Goal: Transaction & Acquisition: Purchase product/service

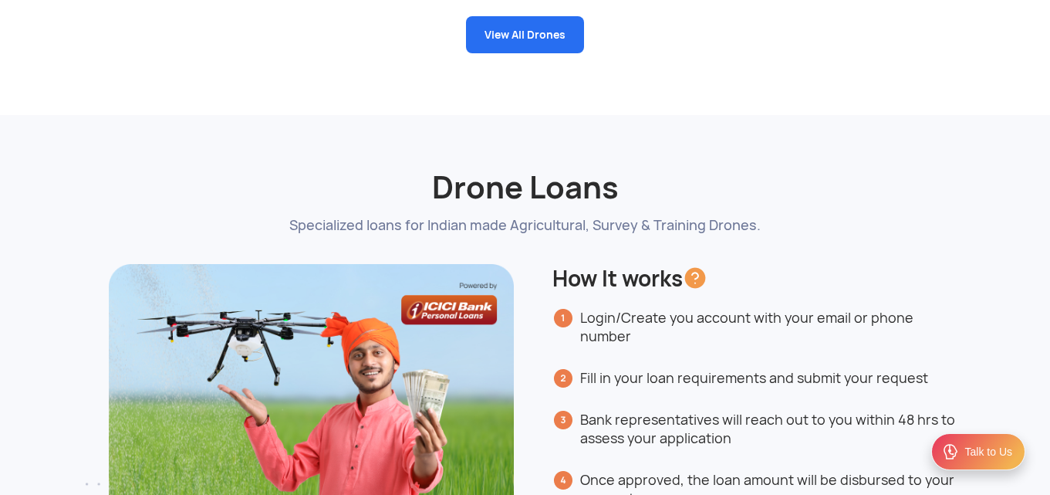
scroll to position [3087, 0]
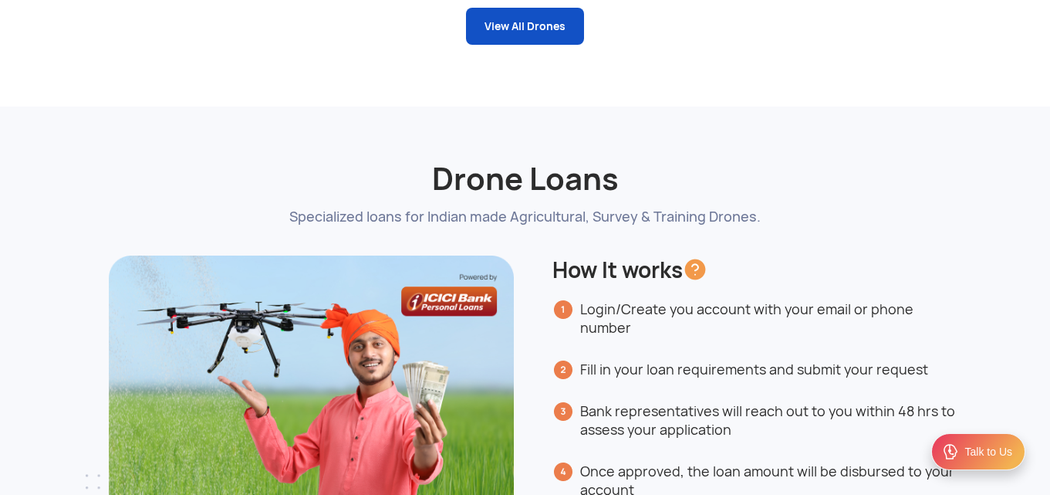
click at [532, 35] on link "View All Drones" at bounding box center [525, 26] width 118 height 37
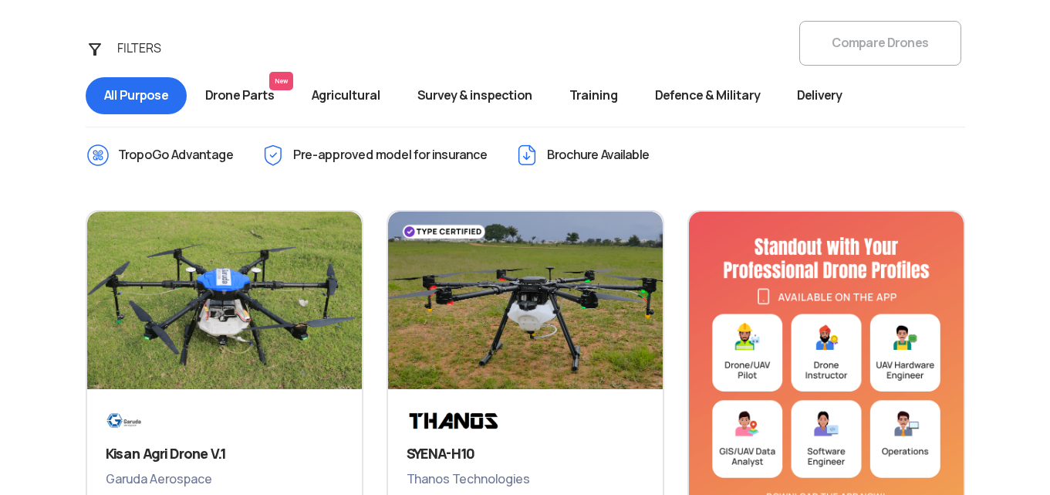
scroll to position [540, 0]
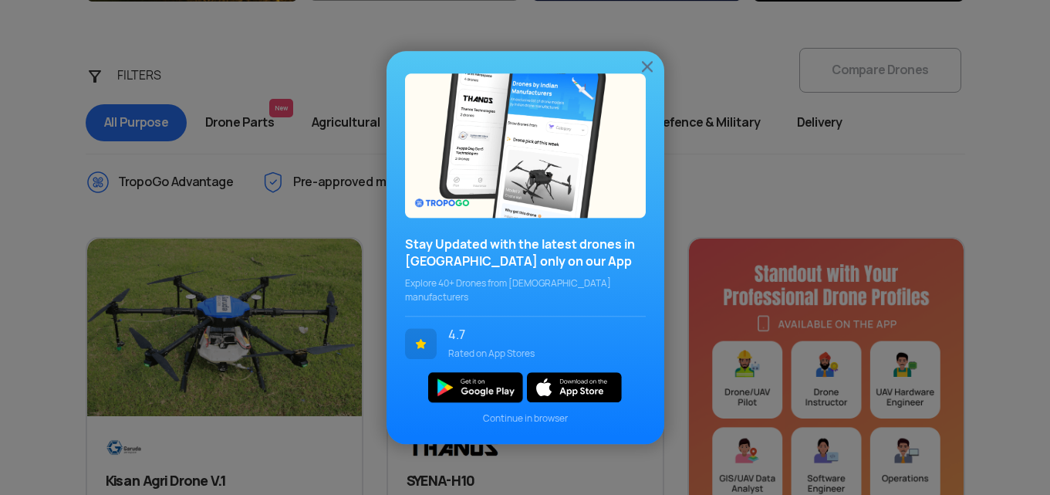
click at [649, 76] on img at bounding box center [647, 66] width 19 height 19
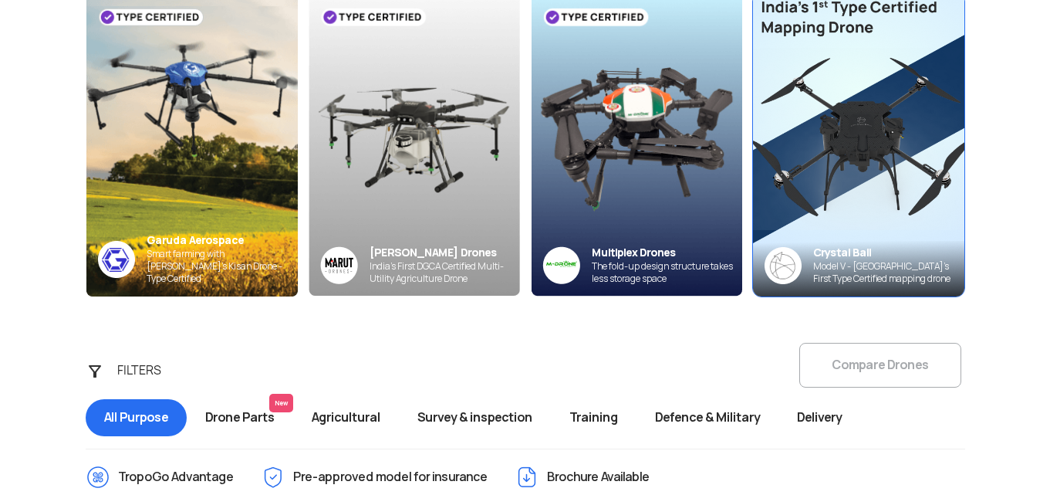
scroll to position [232, 0]
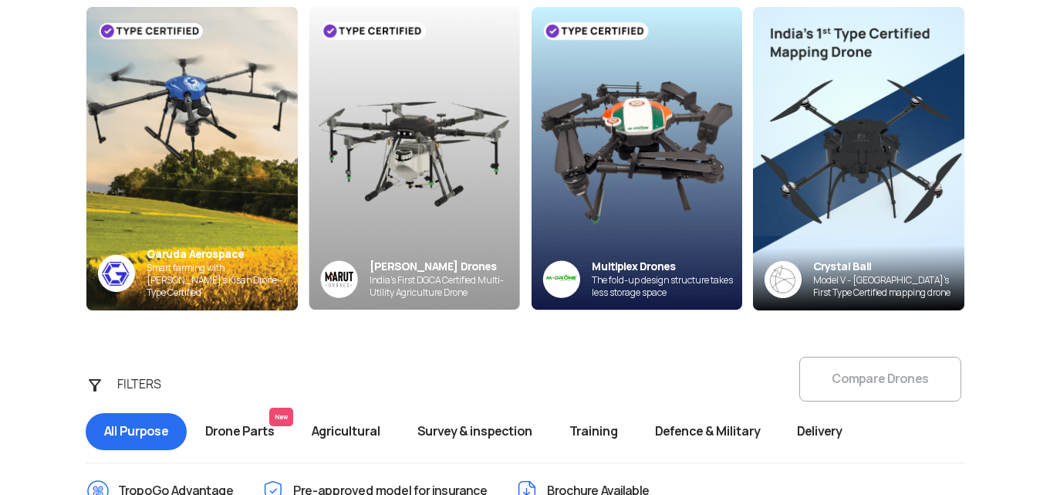
click at [94, 383] on div "FILTERS Compare Drones All Purpose Drone Parts New Agricultural Survey & inspec…" at bounding box center [525, 405] width 903 height 96
click at [605, 418] on span "Training" at bounding box center [594, 431] width 86 height 37
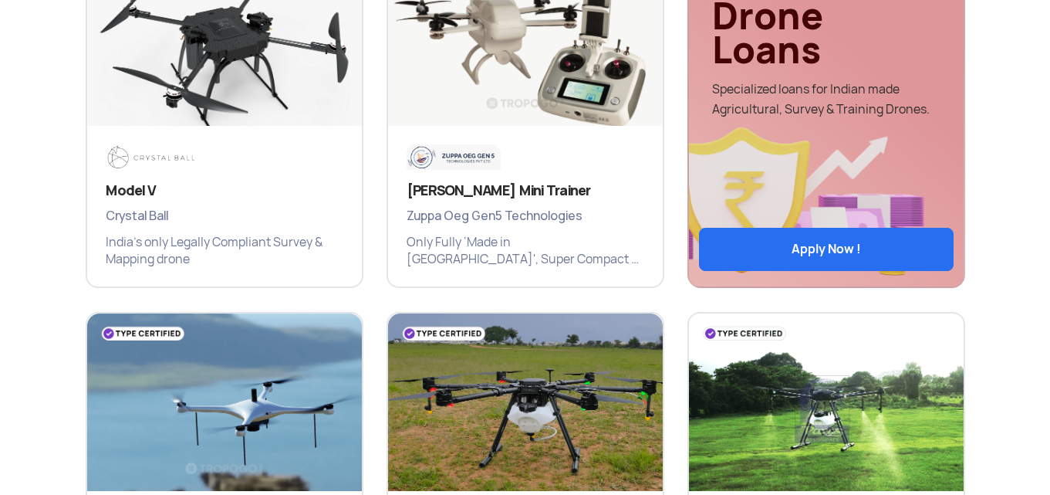
scroll to position [849, 0]
